Goal: Download file/media

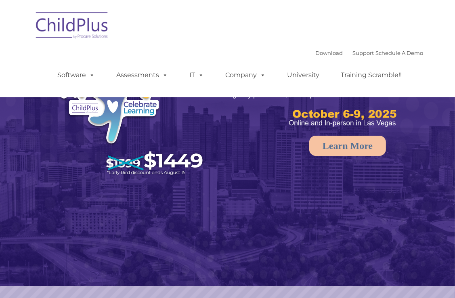
select select "MEDIUM"
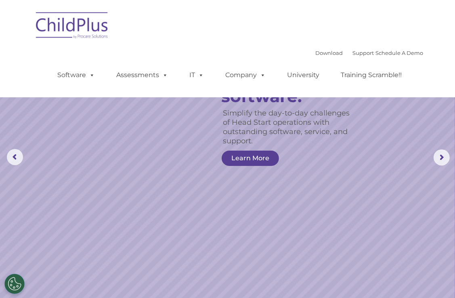
click at [81, 28] on img at bounding box center [72, 26] width 81 height 40
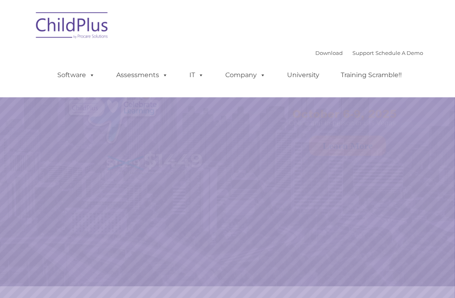
select select "MEDIUM"
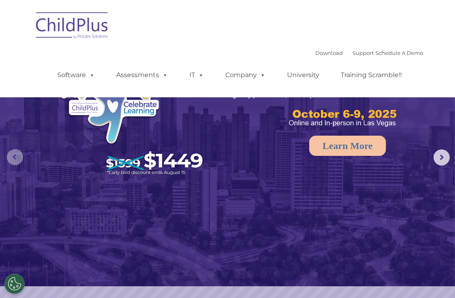
click at [15, 154] on rs-arrow at bounding box center [15, 157] width 16 height 16
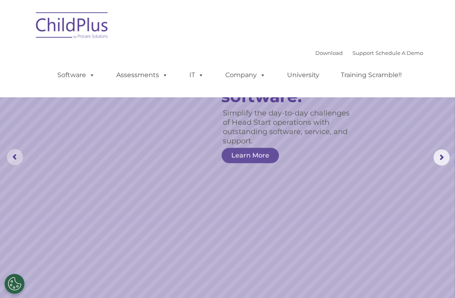
click at [15, 154] on rs-arrow at bounding box center [15, 157] width 16 height 16
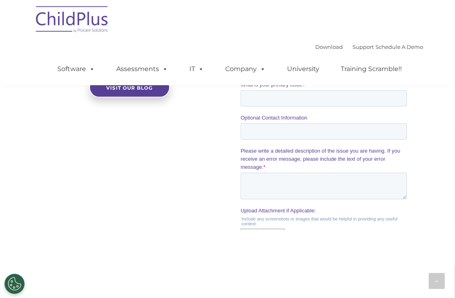
scroll to position [821, 0]
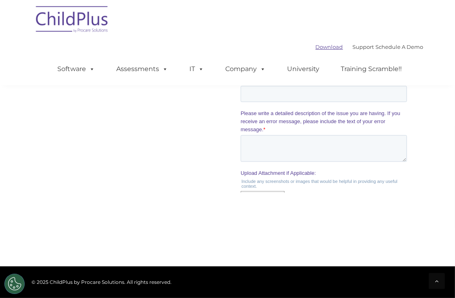
click at [324, 46] on link "Download" at bounding box center [328, 47] width 27 height 6
